Goal: Book appointment/travel/reservation

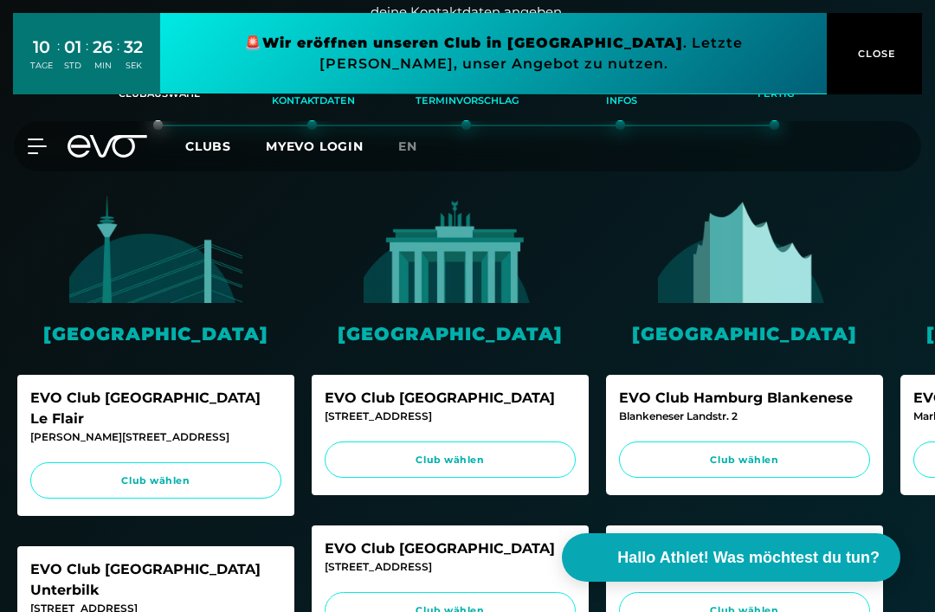
scroll to position [357, 0]
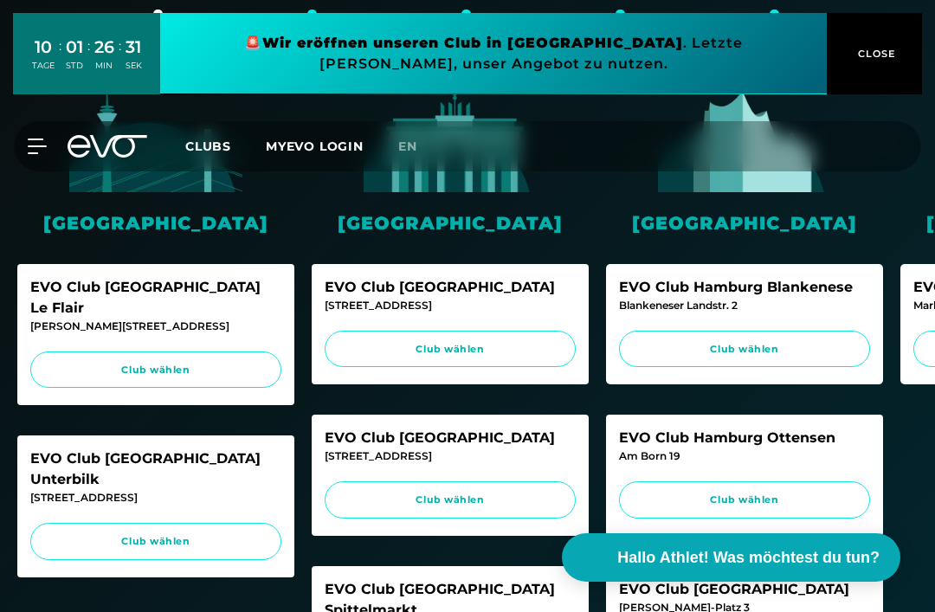
click at [681, 346] on span "Club wählen" at bounding box center [745, 349] width 218 height 15
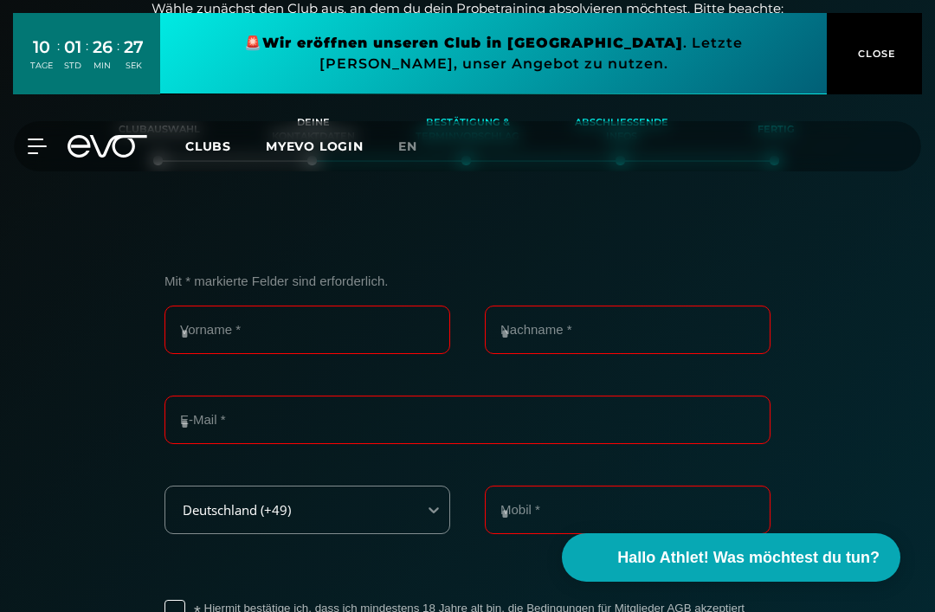
scroll to position [208, 0]
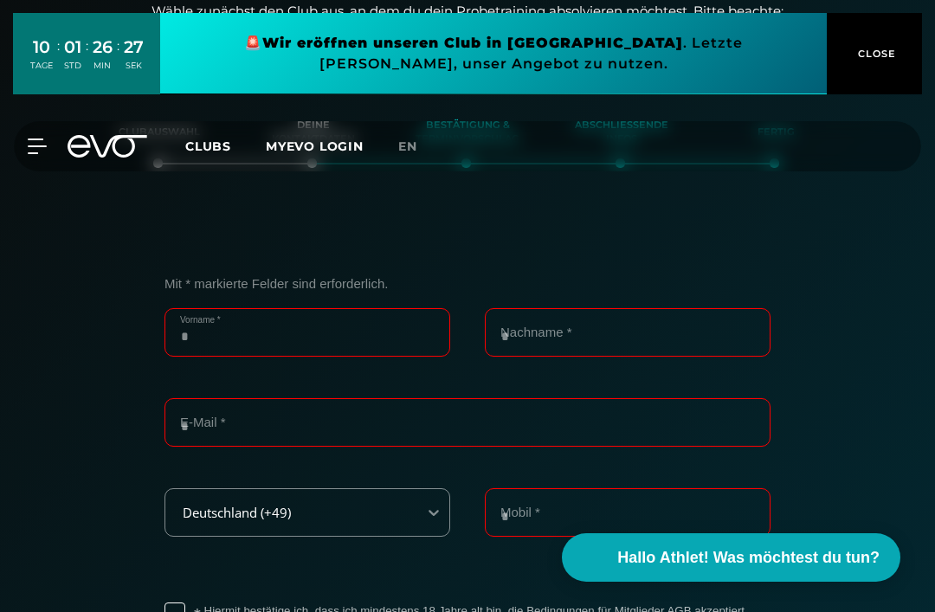
click at [224, 320] on input "Vorname *" at bounding box center [308, 332] width 286 height 48
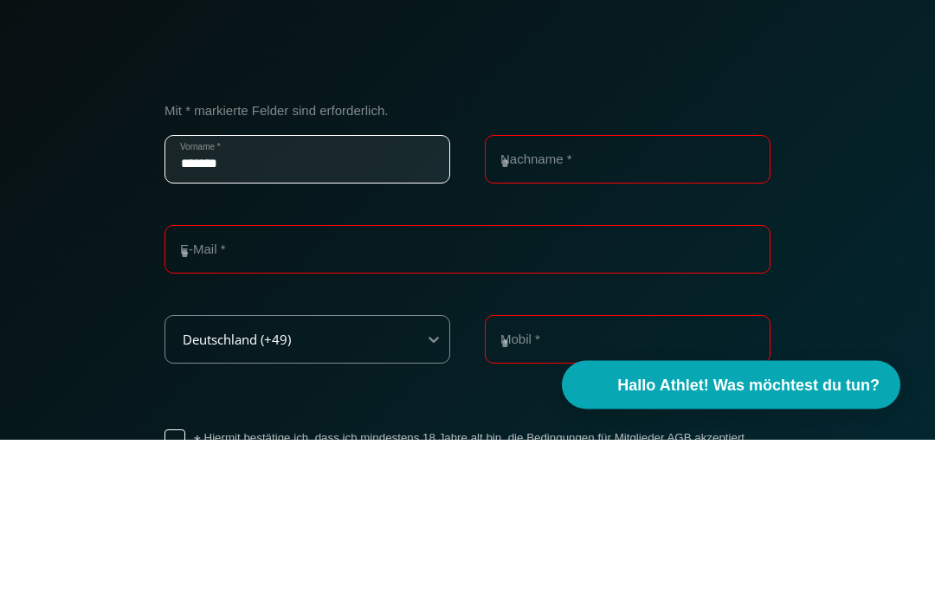
type input "******"
click at [542, 308] on input "Nachname *" at bounding box center [628, 332] width 286 height 48
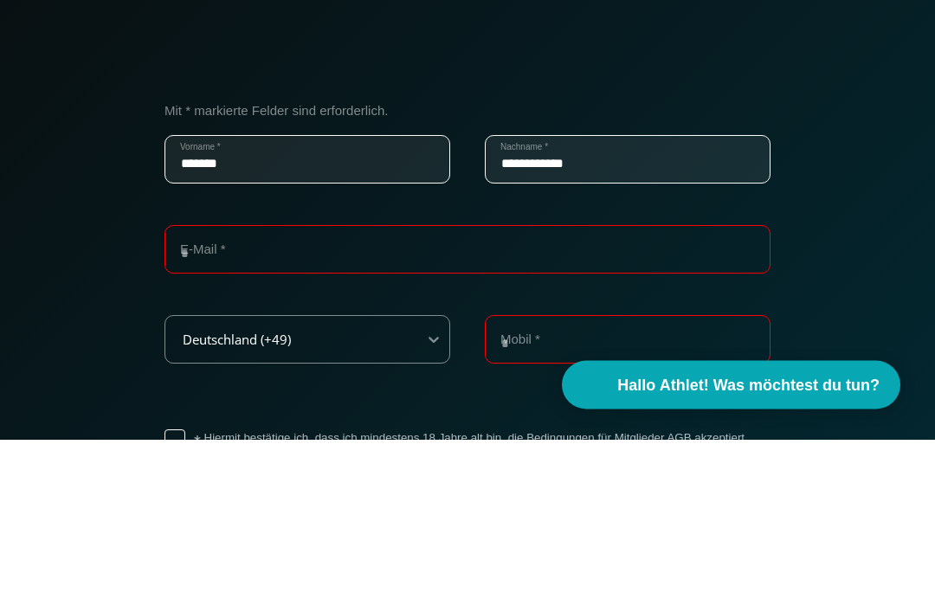
type input "**********"
click at [218, 398] on input "E-Mail *" at bounding box center [468, 422] width 606 height 48
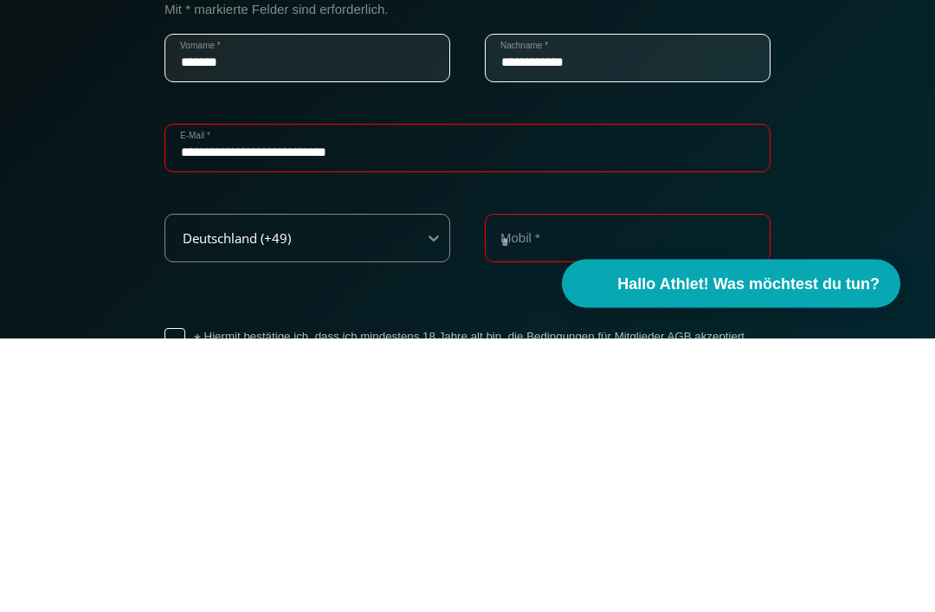
type input "**********"
click at [525, 488] on input "Mobil *" at bounding box center [628, 512] width 286 height 48
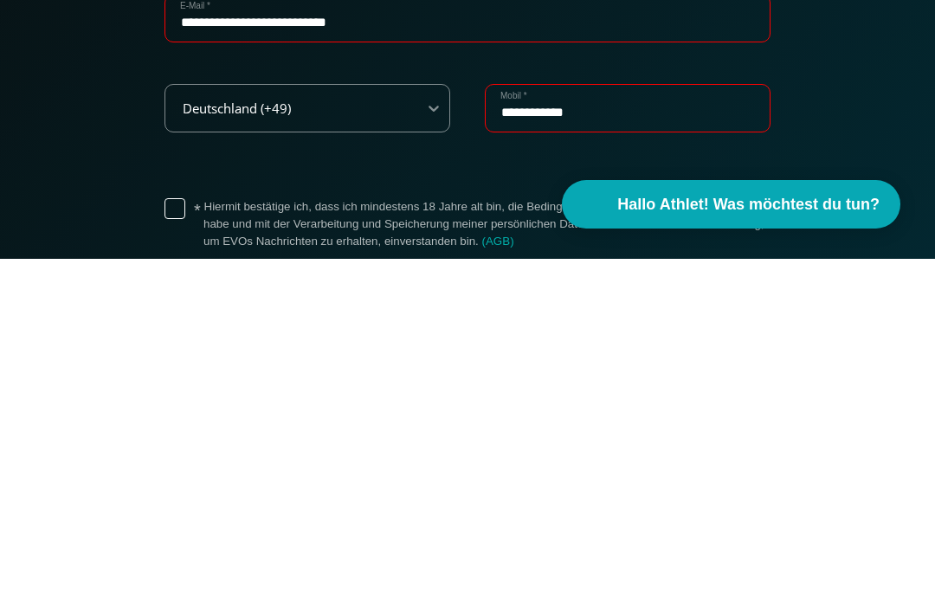
scroll to position [261, 0]
type input "**********"
click at [203, 550] on label "* Hiermit bestätige ich, dass ich mindestens 18 Jahre alt bin, die Bedingungen …" at bounding box center [486, 576] width 567 height 52
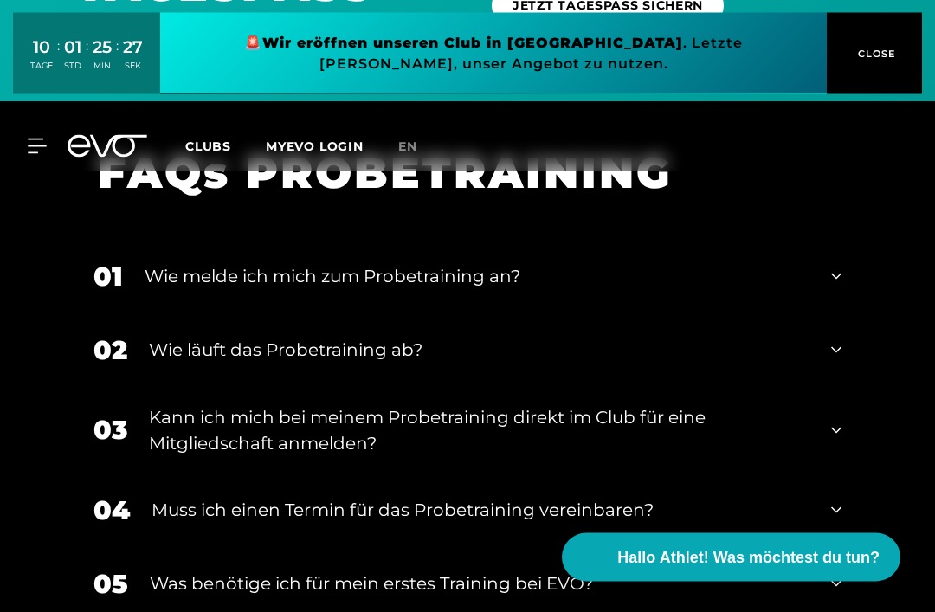
scroll to position [1739, 0]
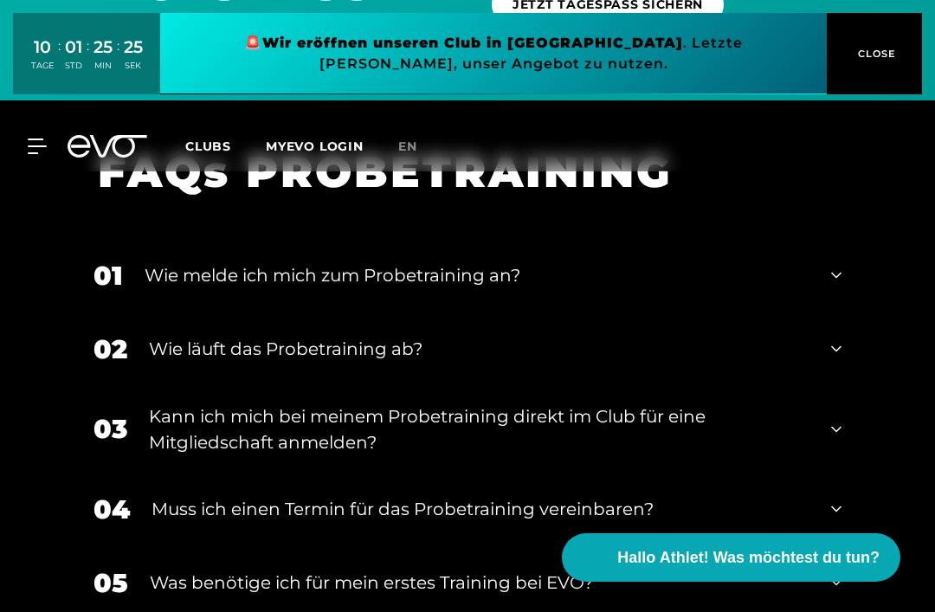
click at [181, 342] on div "Wie läuft das Probetraining ab?" at bounding box center [479, 349] width 661 height 26
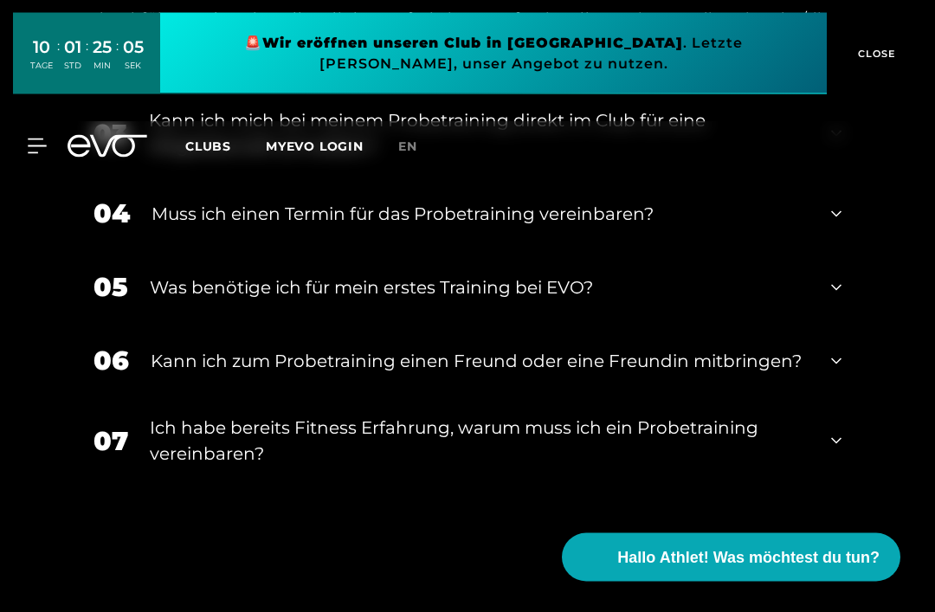
scroll to position [2314, 0]
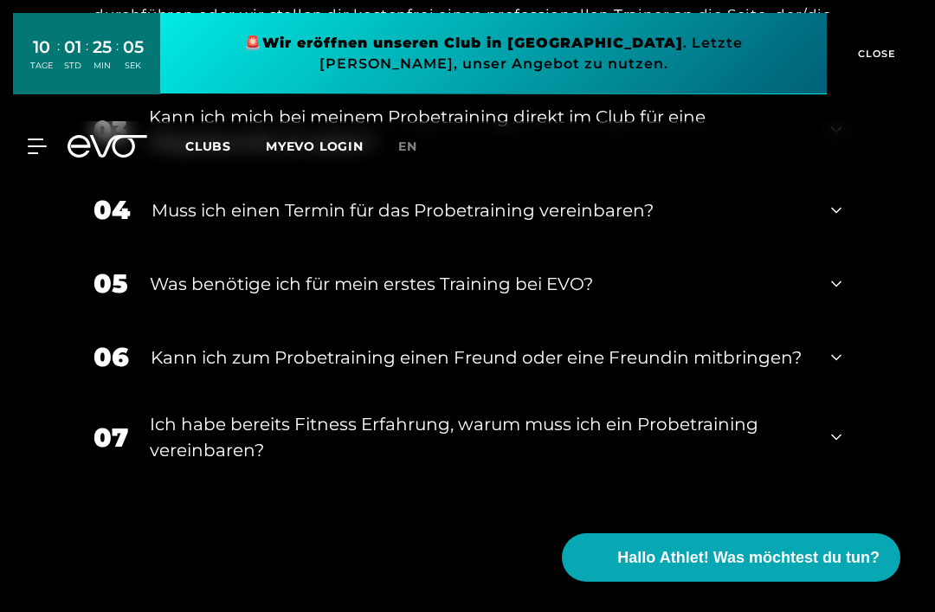
click at [190, 421] on div "Ich habe bereits Fitness Erfahrung, warum muss ich ein Probetraining vereinbare…" at bounding box center [480, 437] width 660 height 52
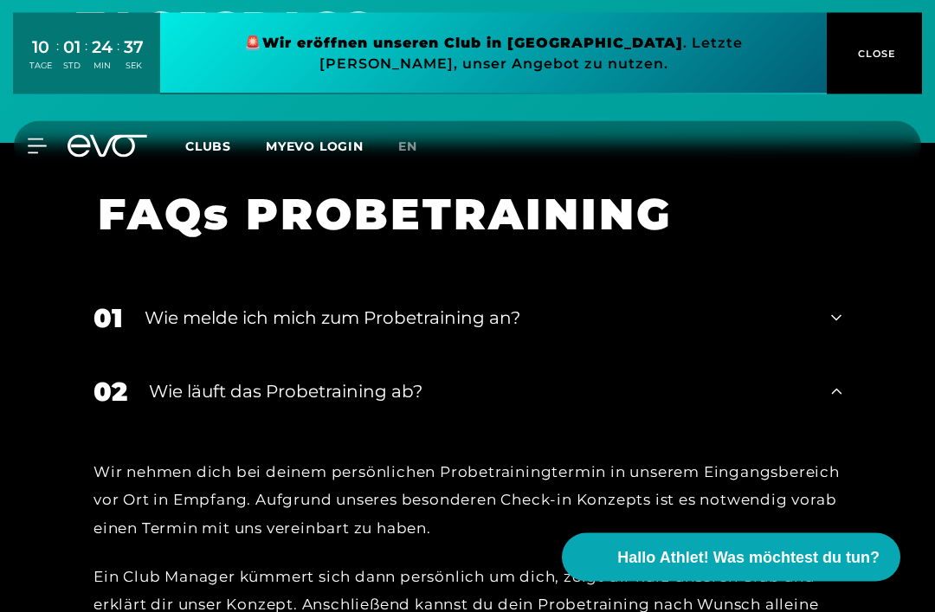
scroll to position [1695, 0]
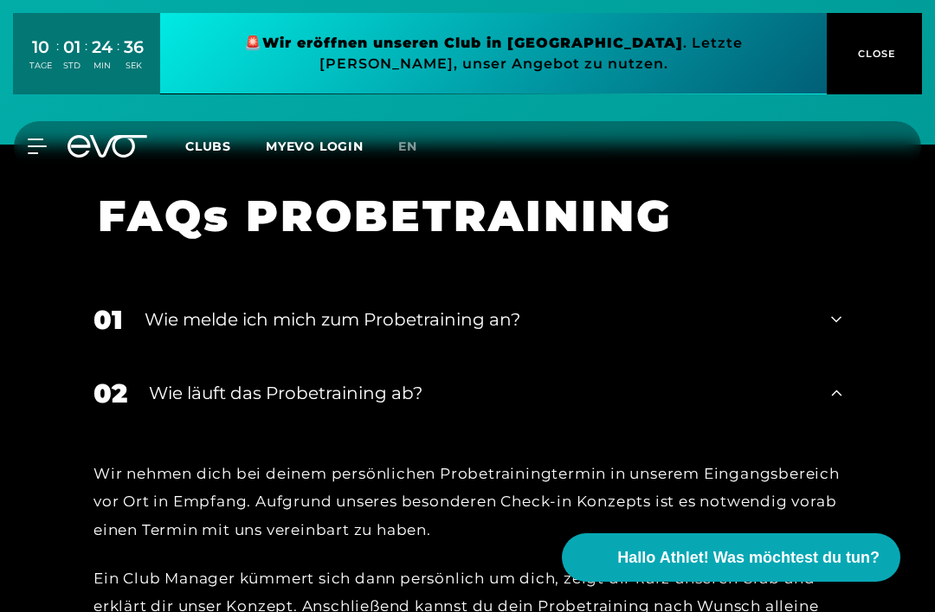
click at [203, 393] on div "Wie läuft das Probetraining ab?" at bounding box center [479, 393] width 661 height 26
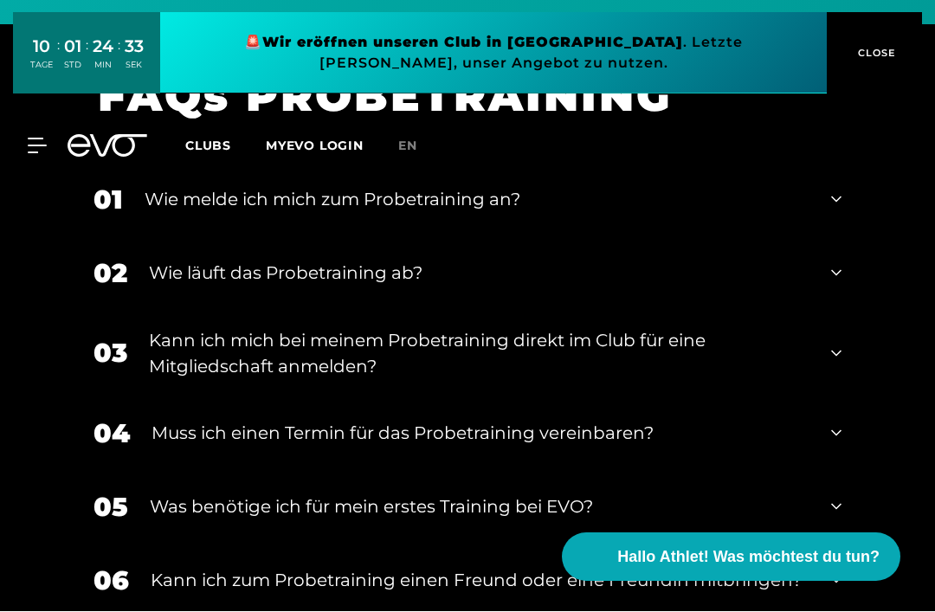
scroll to position [1815, 0]
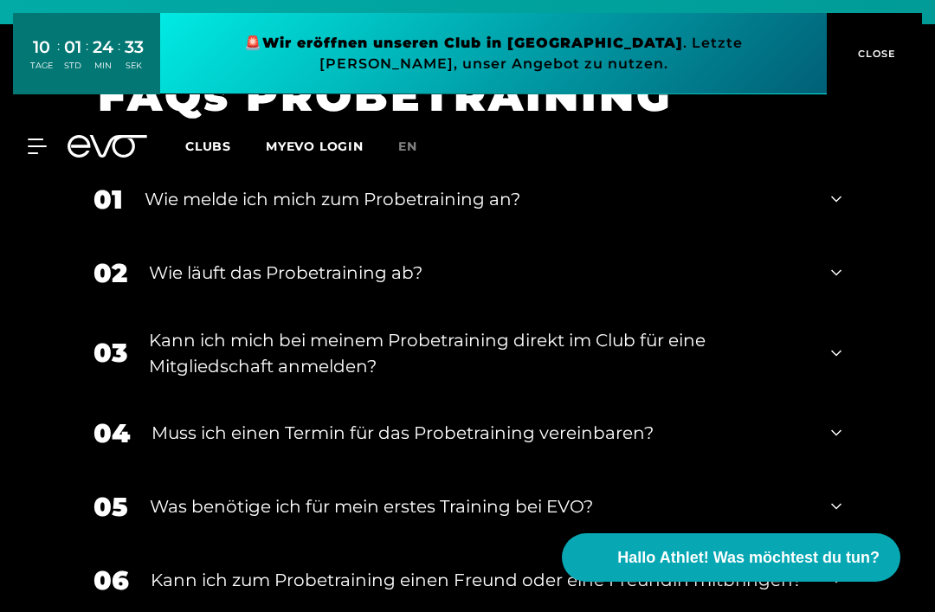
click at [178, 347] on div "Kann ich mich bei meinem Probetraining direkt im Club für eine Mitgliedschaft a…" at bounding box center [479, 353] width 661 height 52
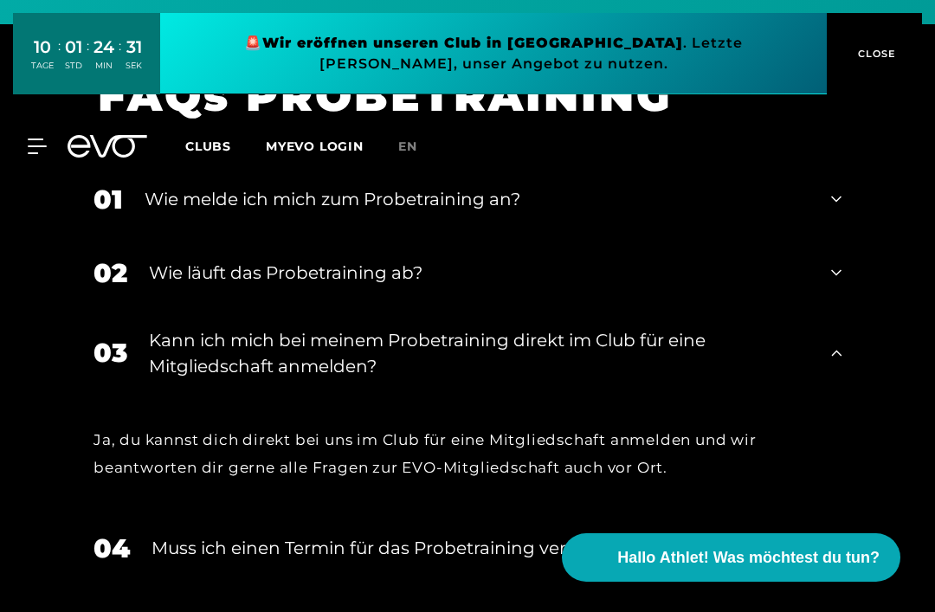
click at [193, 357] on div "Kann ich mich bei meinem Probetraining direkt im Club für eine Mitgliedschaft a…" at bounding box center [479, 353] width 661 height 52
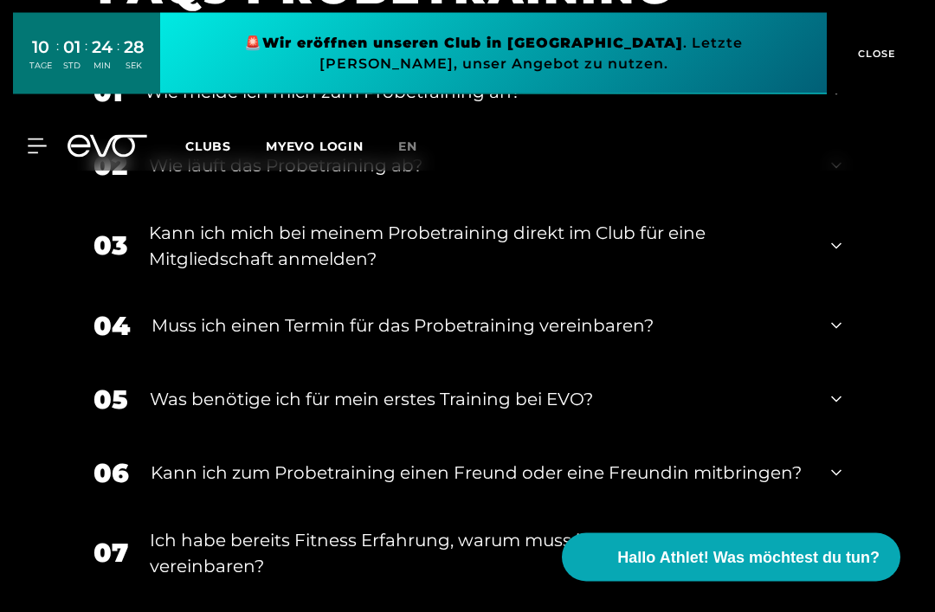
scroll to position [1992, 0]
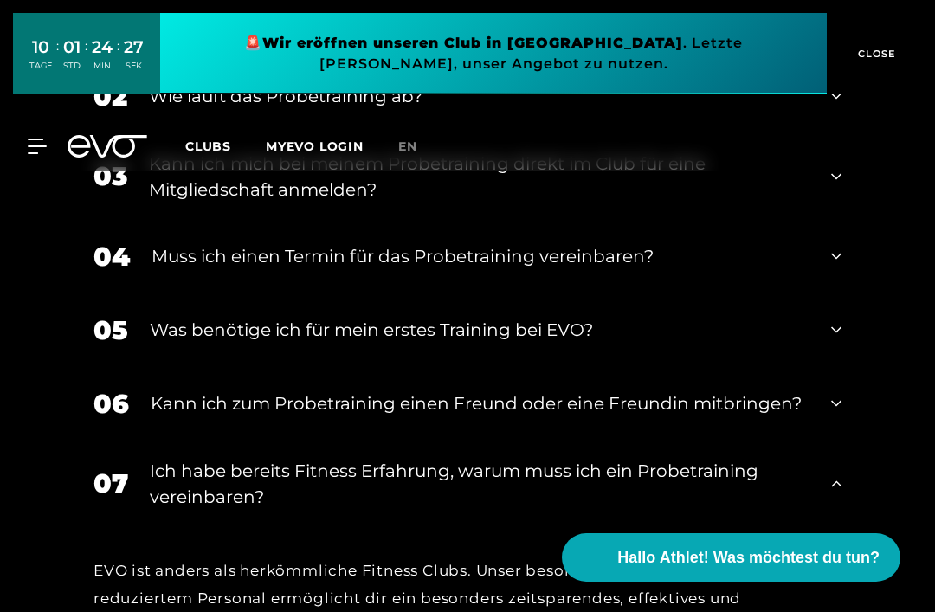
click at [191, 331] on div "Was benötige ich für mein erstes Training bei EVO?" at bounding box center [480, 330] width 660 height 26
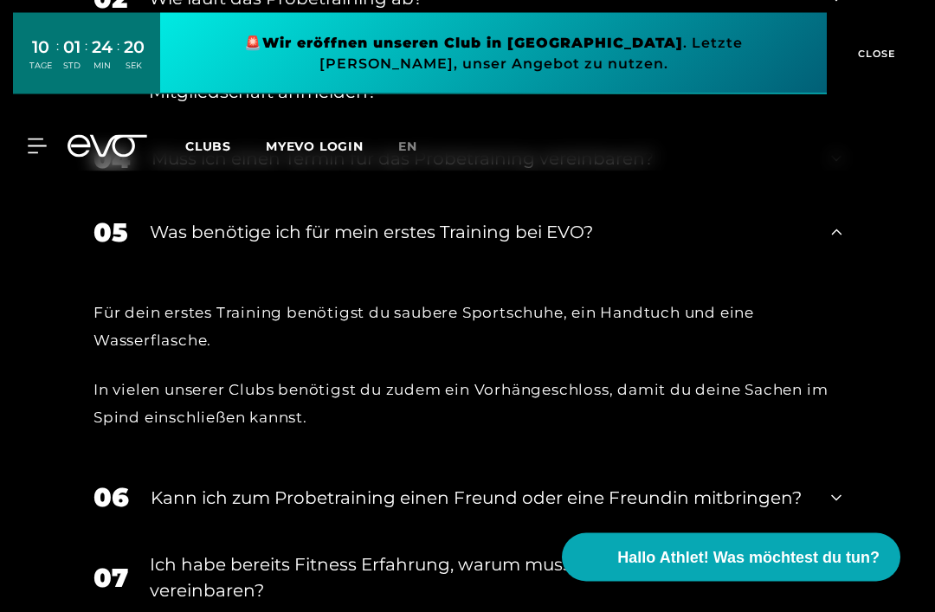
scroll to position [2089, 0]
click at [187, 227] on div "Was benötige ich für mein erstes Training bei EVO?" at bounding box center [480, 232] width 660 height 26
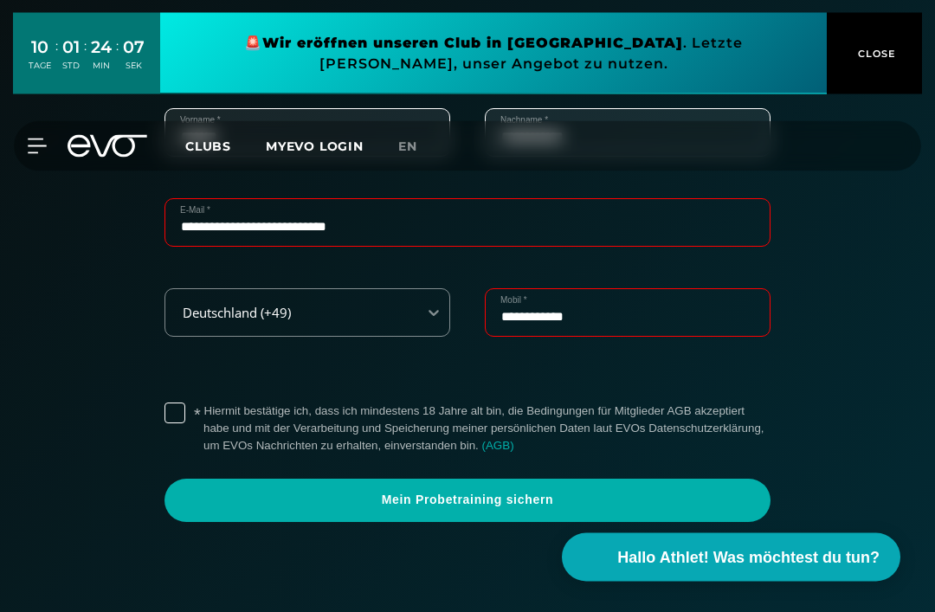
scroll to position [409, 0]
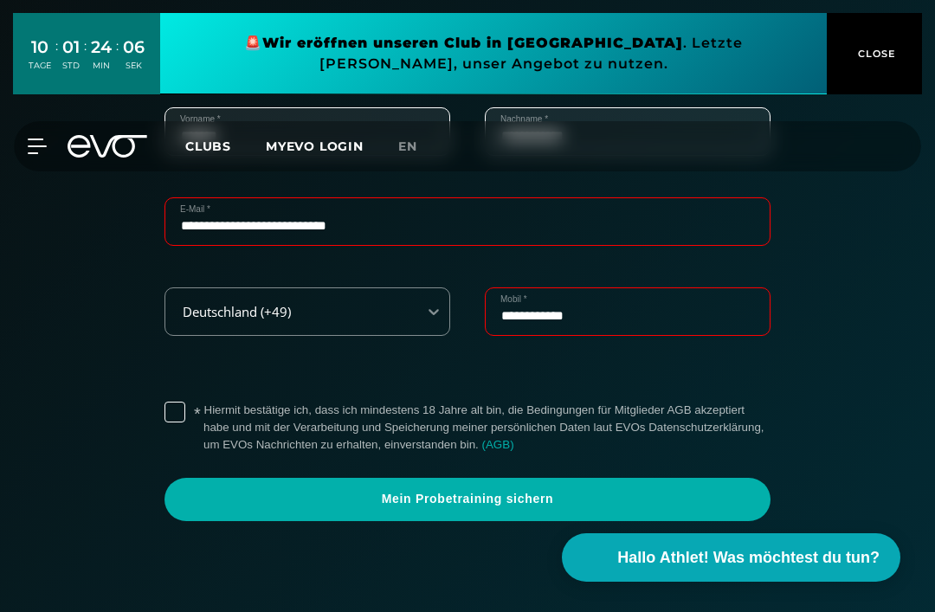
click at [398, 503] on span "Mein Probetraining sichern" at bounding box center [468, 499] width 606 height 43
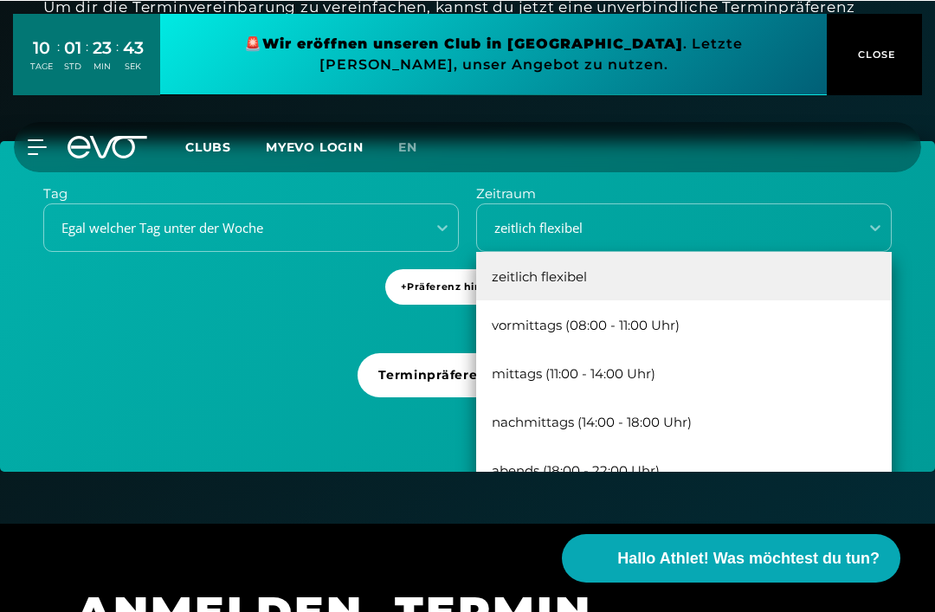
scroll to position [520, 0]
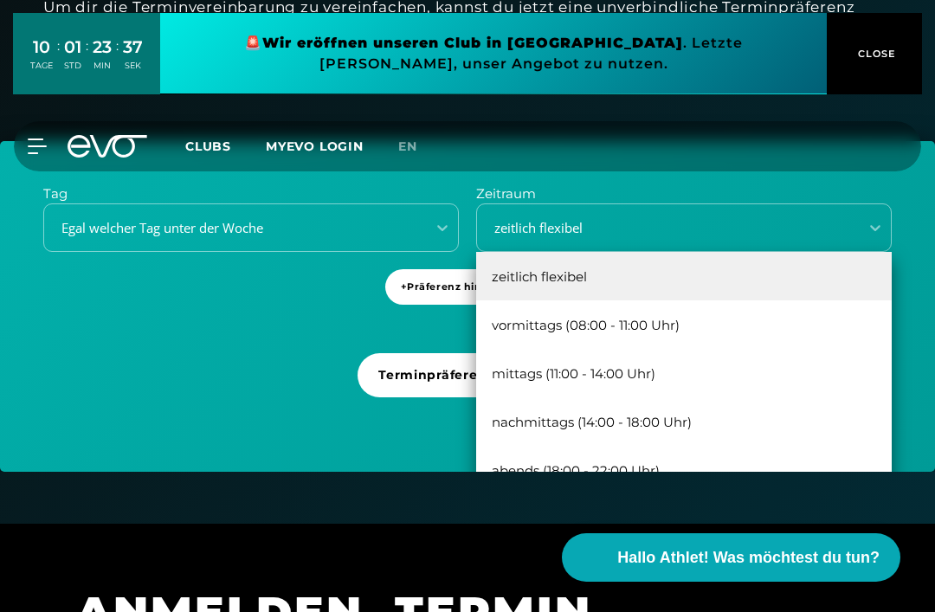
click at [539, 375] on div "mittags (11:00 - 14:00 Uhr)" at bounding box center [684, 373] width 416 height 48
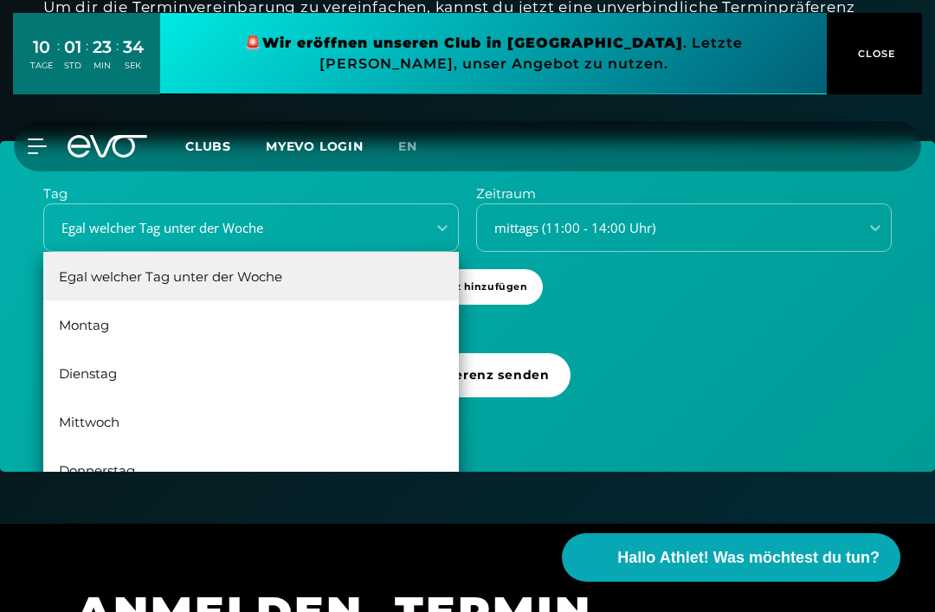
click at [110, 276] on div "Egal welcher Tag unter der Woche" at bounding box center [251, 276] width 416 height 48
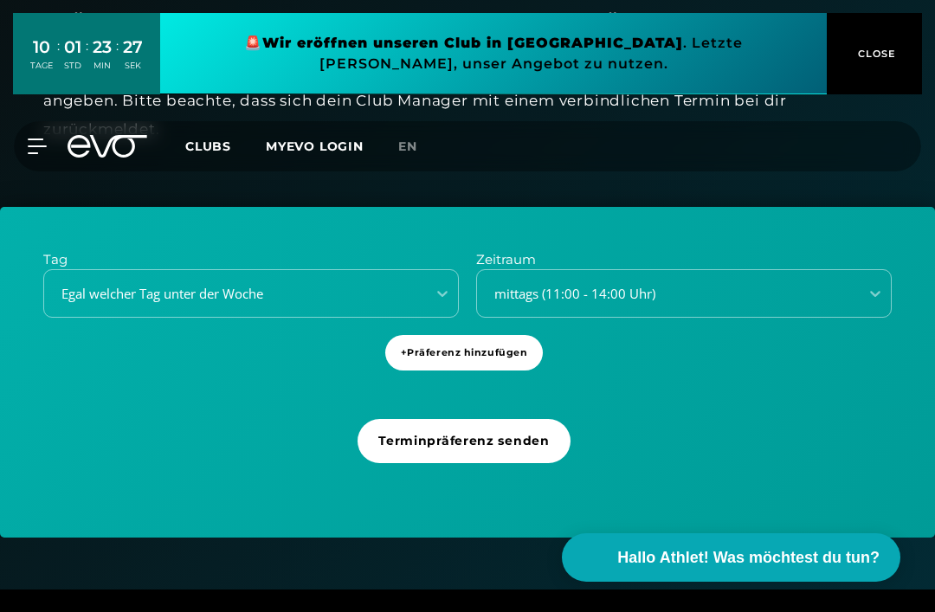
scroll to position [462, 0]
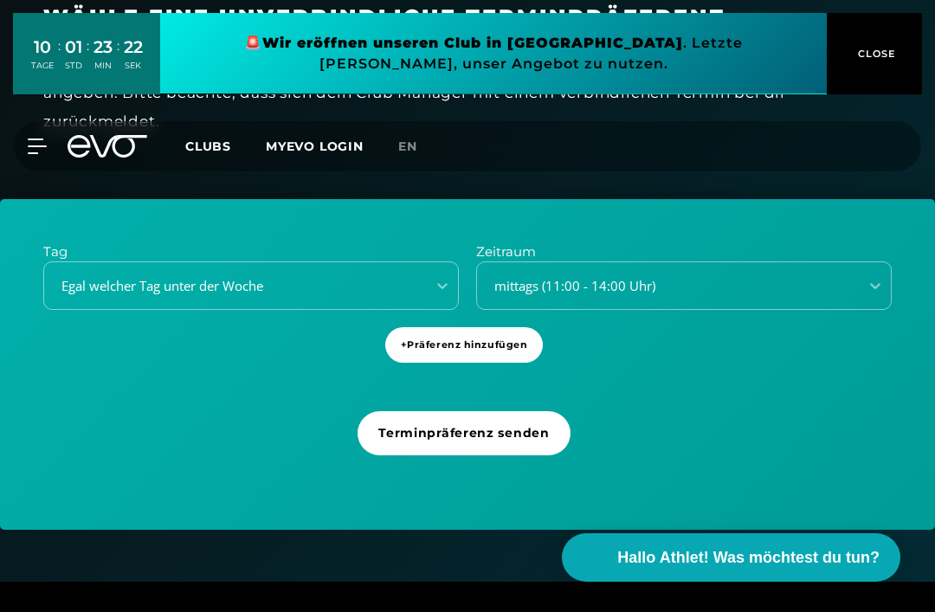
click at [406, 431] on span "Terminpräferenz senden" at bounding box center [463, 433] width 171 height 18
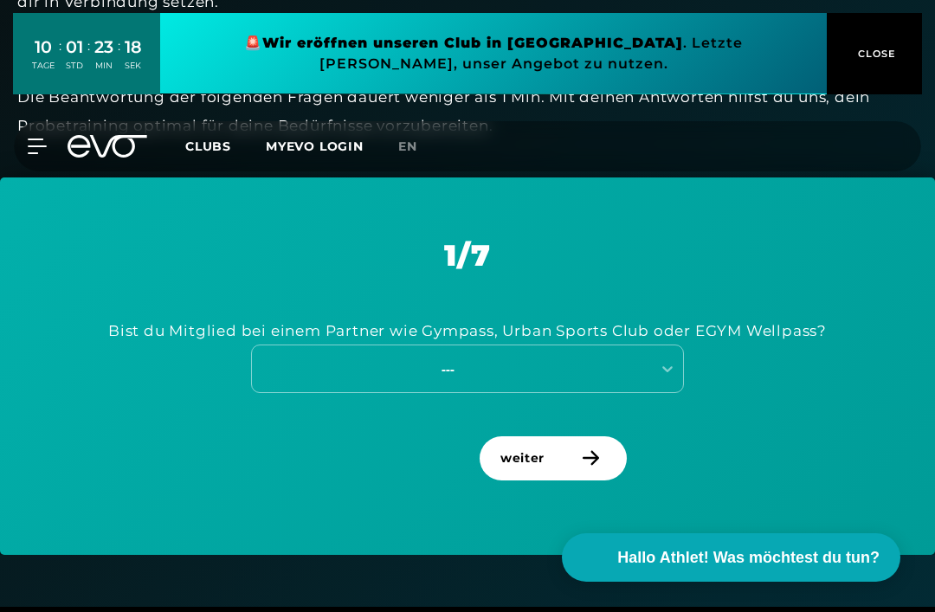
scroll to position [575, 0]
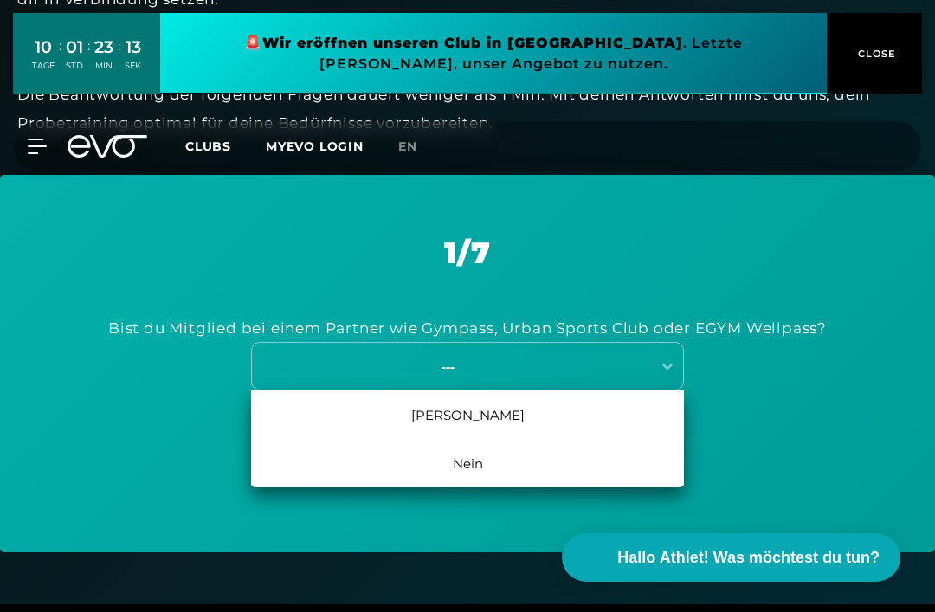
click at [444, 457] on div "Nein" at bounding box center [467, 463] width 433 height 48
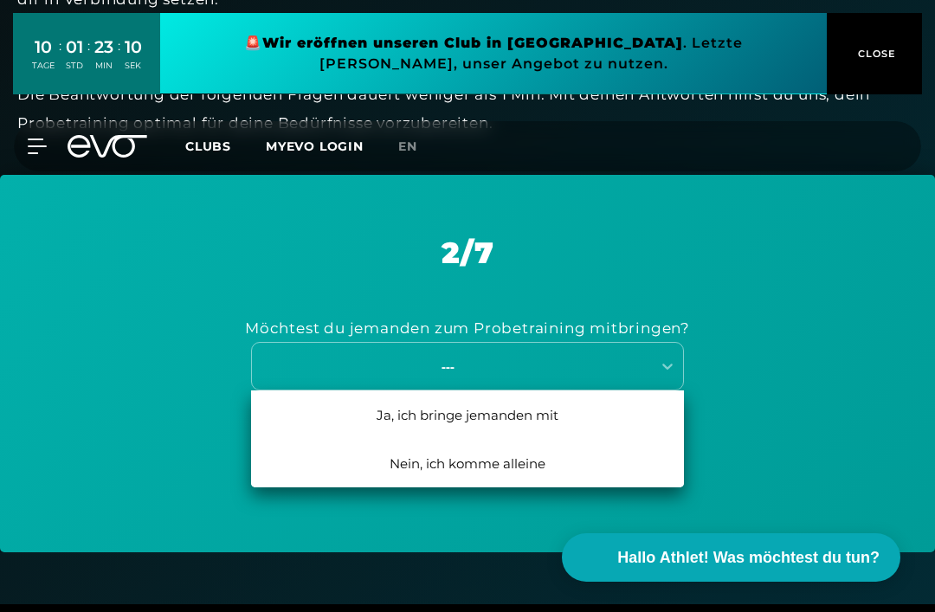
click at [443, 462] on div "Nein, ich komme alleine" at bounding box center [467, 463] width 433 height 48
click at [446, 406] on div "Ich möchte mit einem Trainier trainieren" at bounding box center [467, 415] width 433 height 48
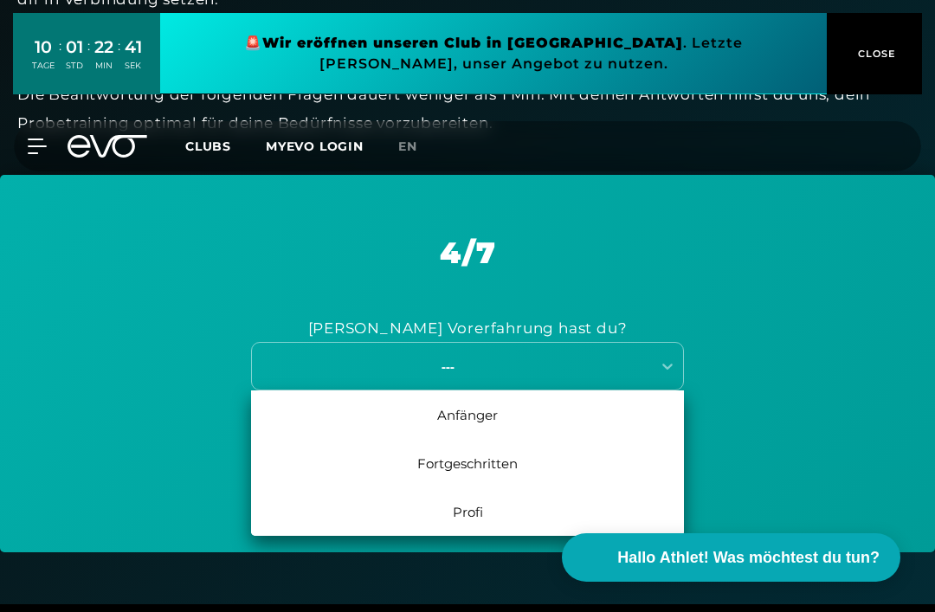
click at [446, 456] on div "Fortgeschritten" at bounding box center [467, 463] width 433 height 48
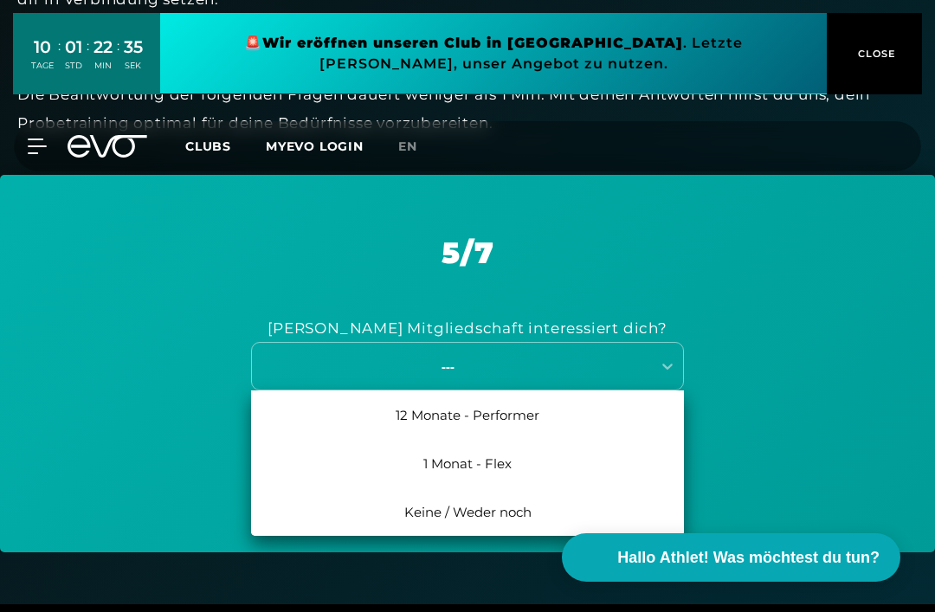
click at [439, 412] on div "12 Monate - Performer" at bounding box center [467, 415] width 433 height 48
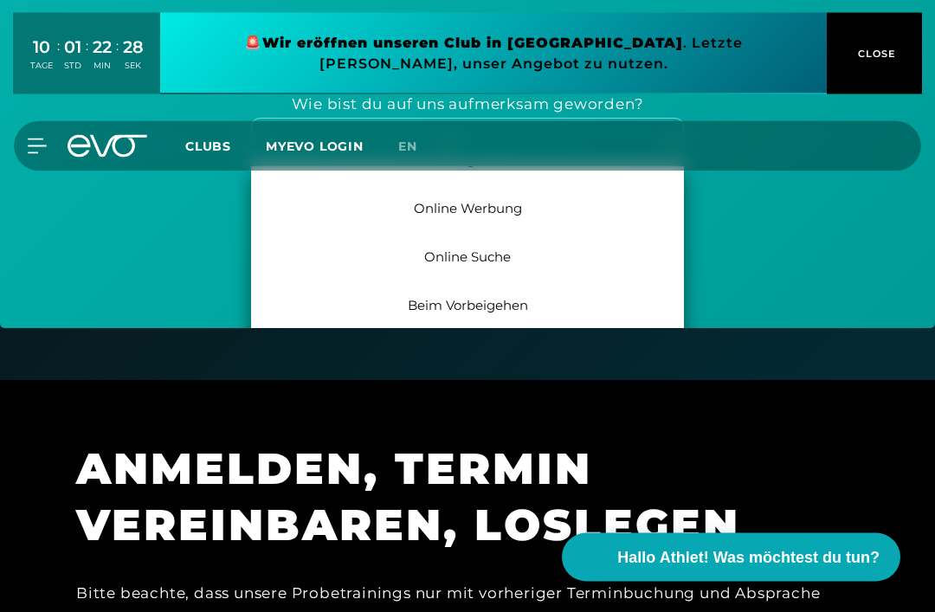
scroll to position [799, 0]
click at [360, 299] on div "Beim Vorbeigehen" at bounding box center [467, 305] width 433 height 48
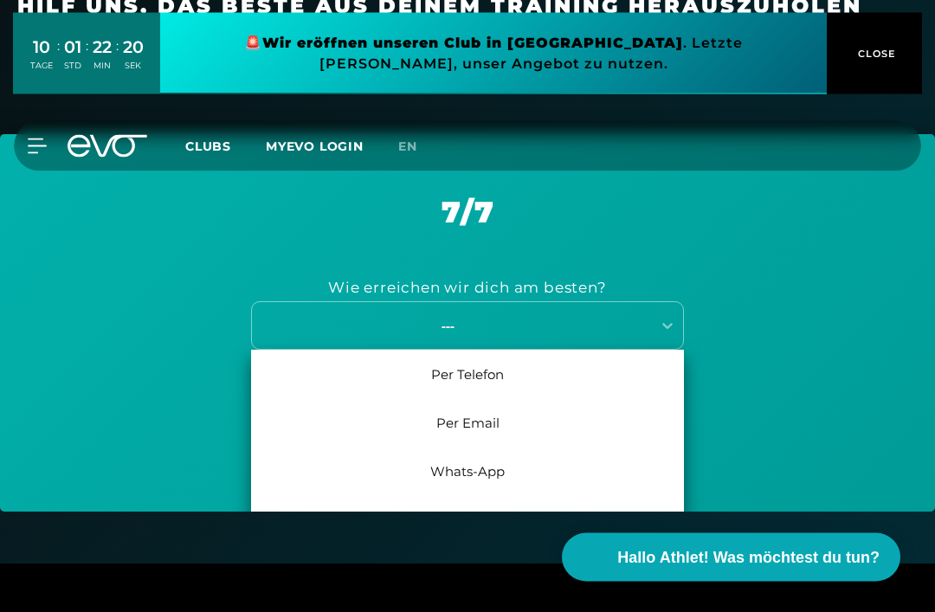
scroll to position [607, 0]
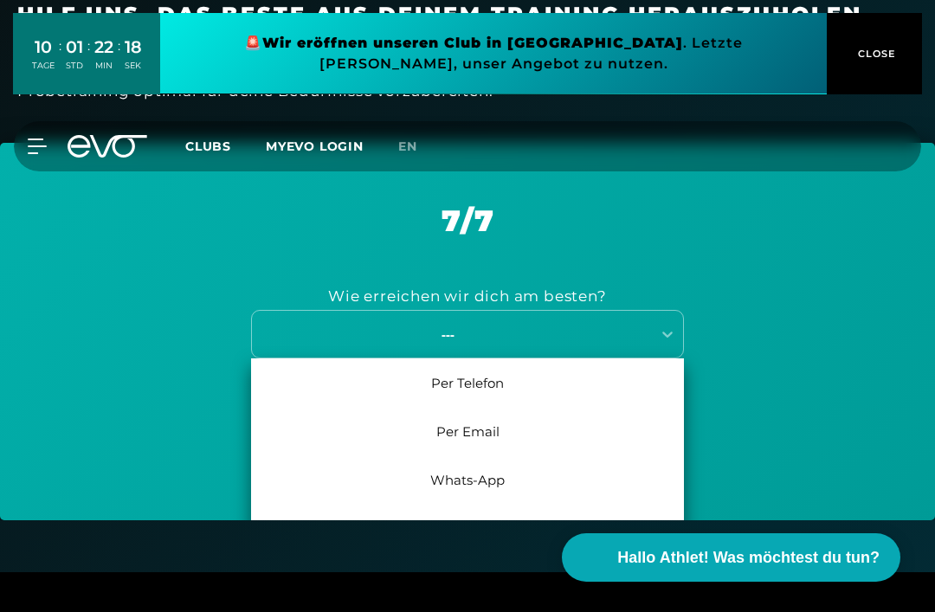
click at [381, 422] on div "Per Email" at bounding box center [467, 431] width 433 height 48
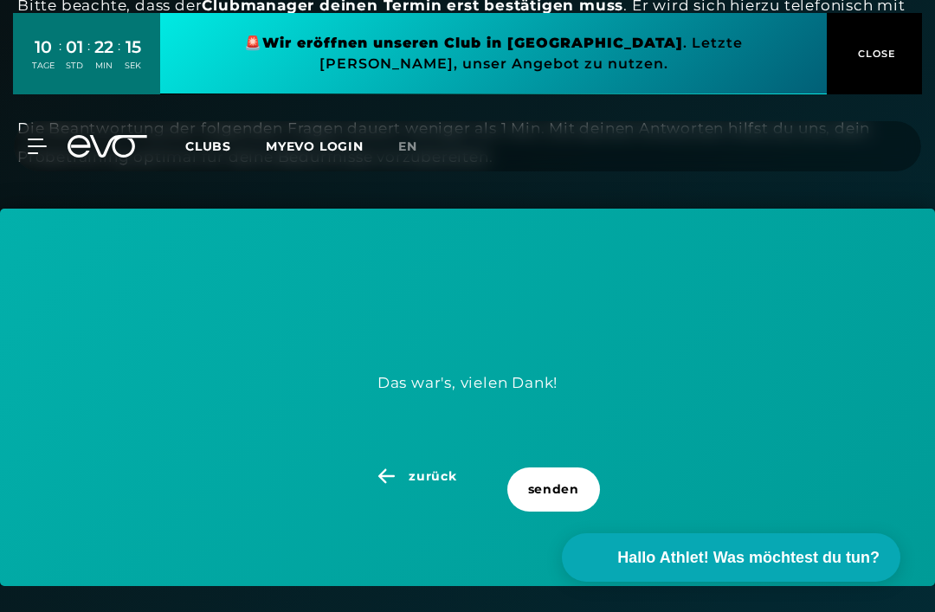
scroll to position [540, 0]
click at [541, 488] on span "senden" at bounding box center [553, 490] width 51 height 18
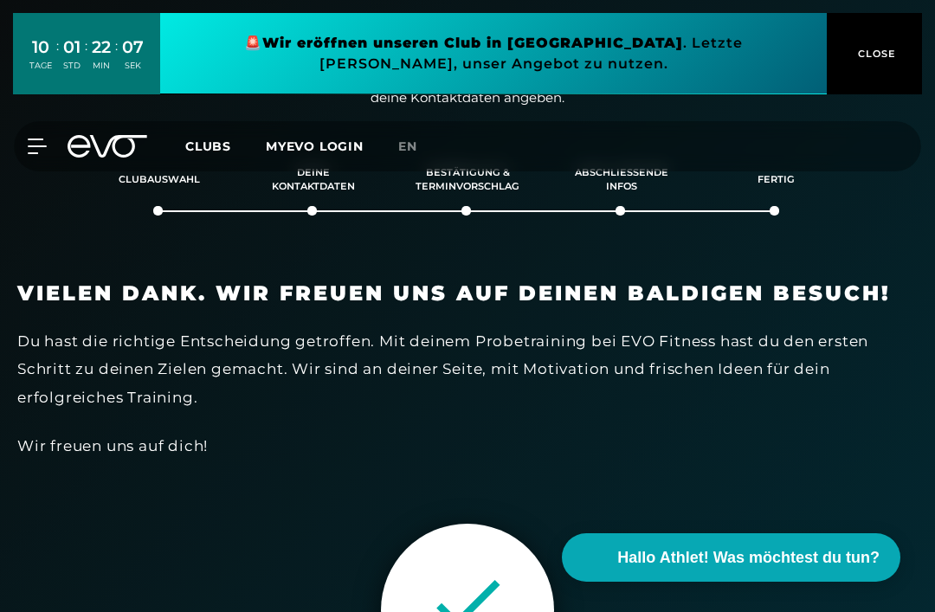
scroll to position [0, 0]
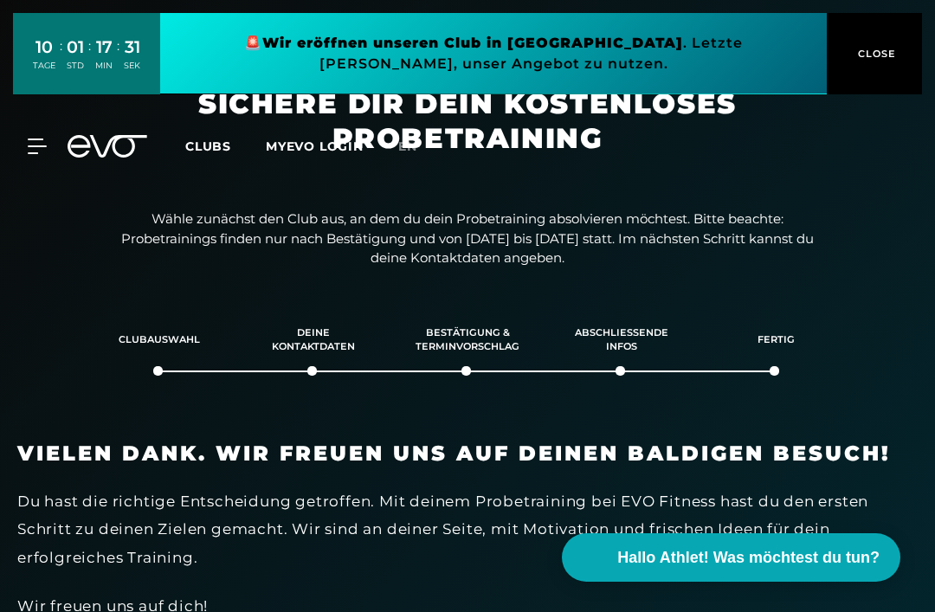
click at [217, 150] on span "Clubs" at bounding box center [208, 147] width 46 height 16
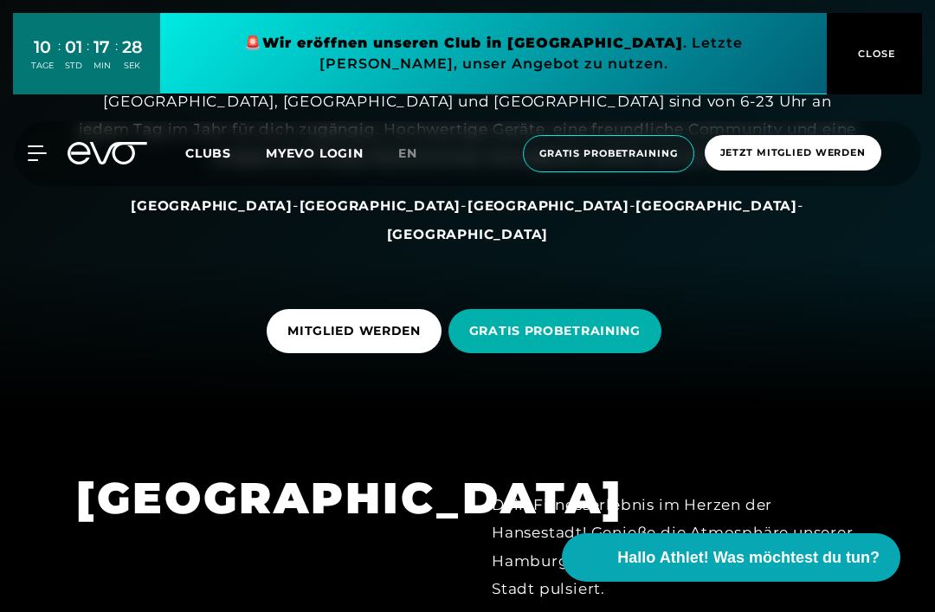
scroll to position [203, 0]
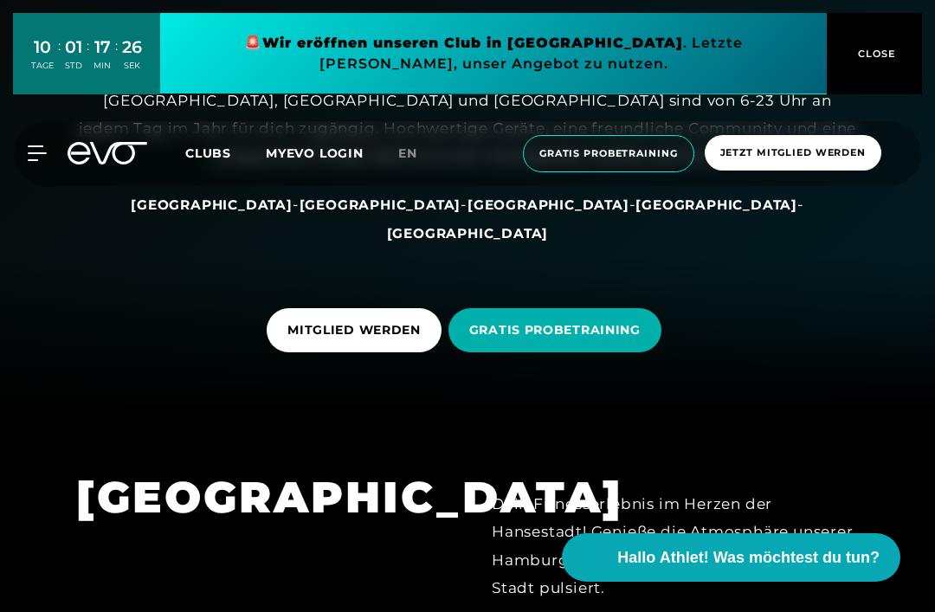
click at [279, 213] on span "[GEOGRAPHIC_DATA]" at bounding box center [212, 205] width 162 height 16
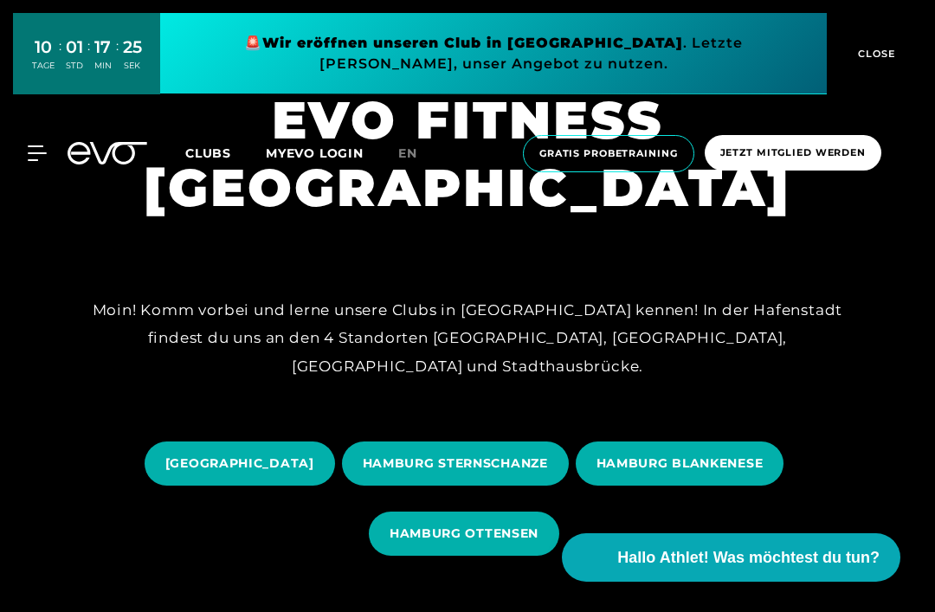
click at [670, 473] on span "HAMBURG BLANKENESE" at bounding box center [680, 464] width 167 height 18
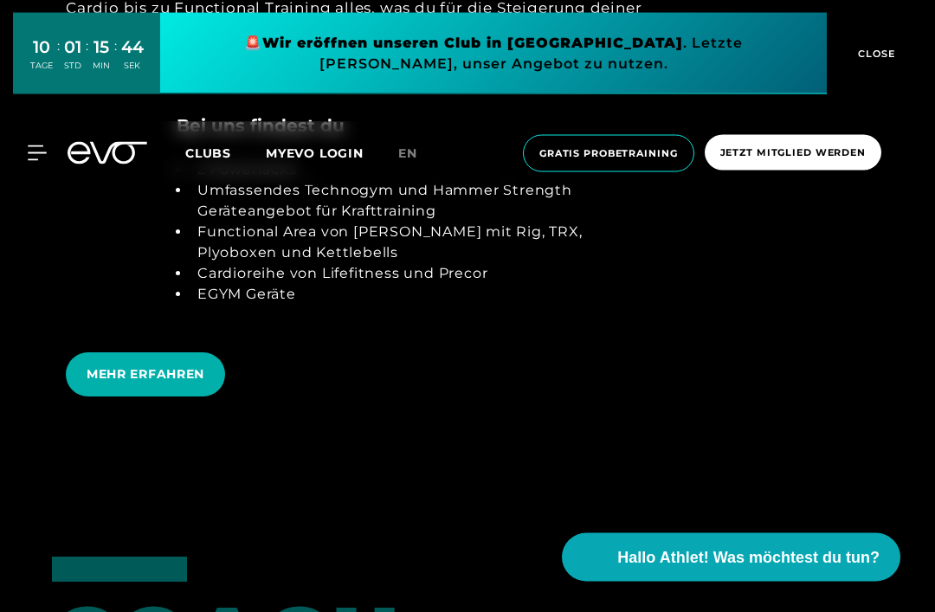
scroll to position [3409, 0]
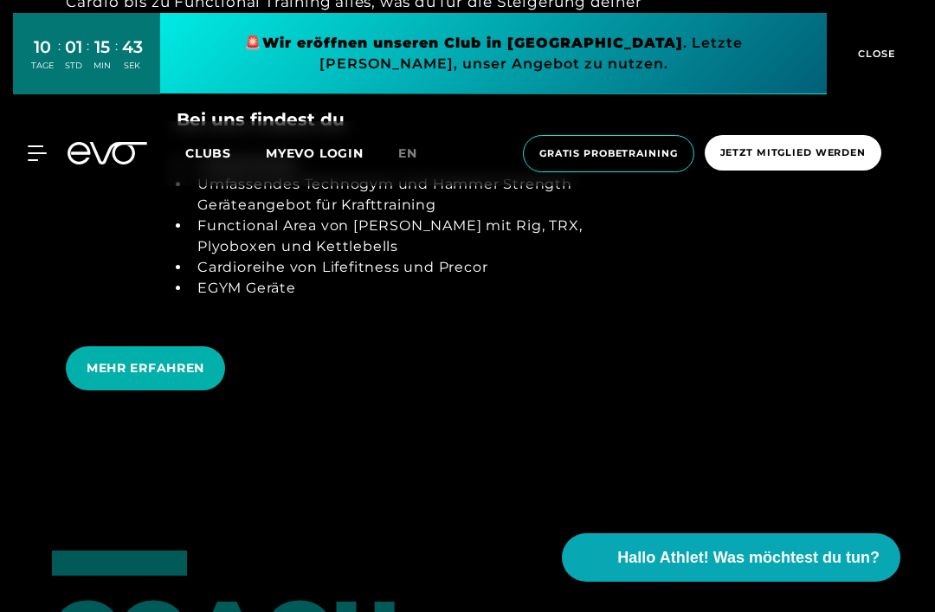
click at [126, 378] on span "MEHR ERFAHREN" at bounding box center [146, 368] width 118 height 18
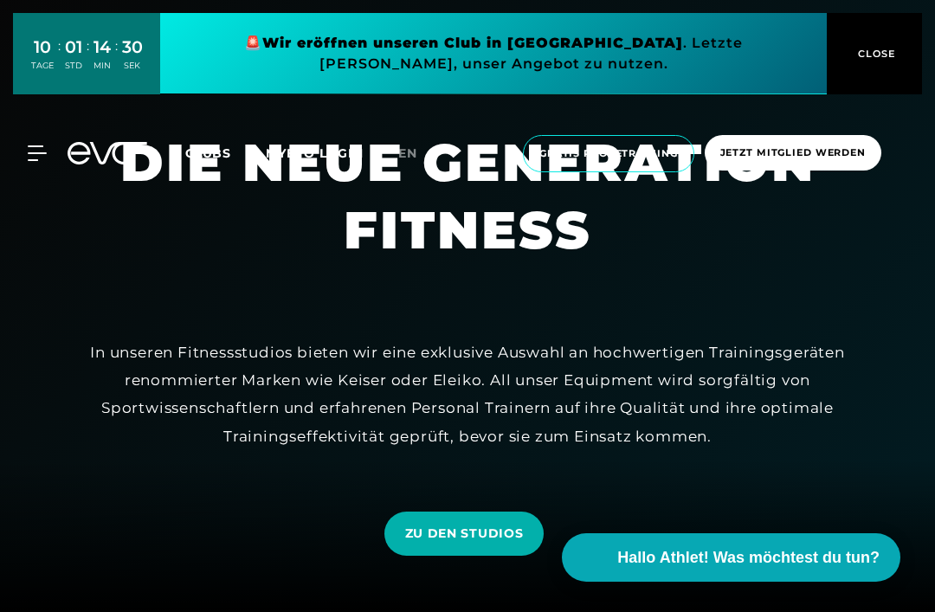
click at [866, 43] on button "CLOSE" at bounding box center [874, 53] width 95 height 81
